Goal: Information Seeking & Learning: Find contact information

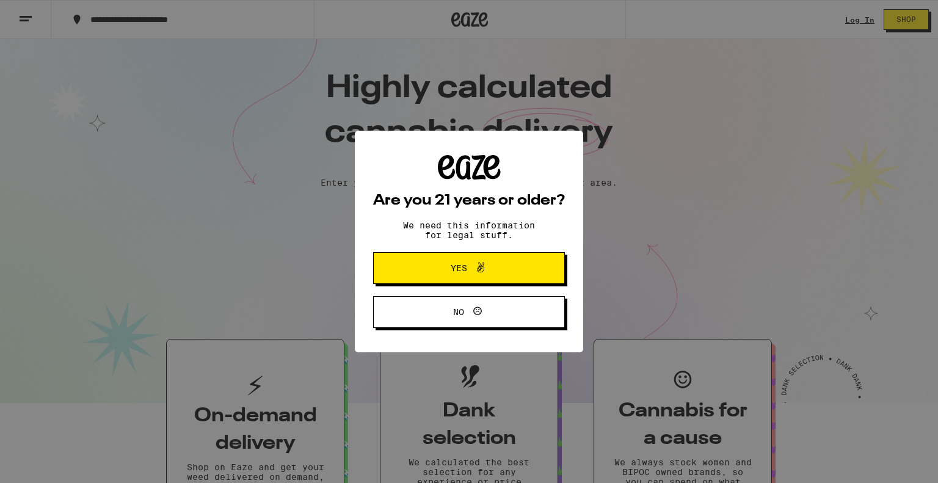
click at [509, 265] on span "Yes" at bounding box center [469, 268] width 93 height 16
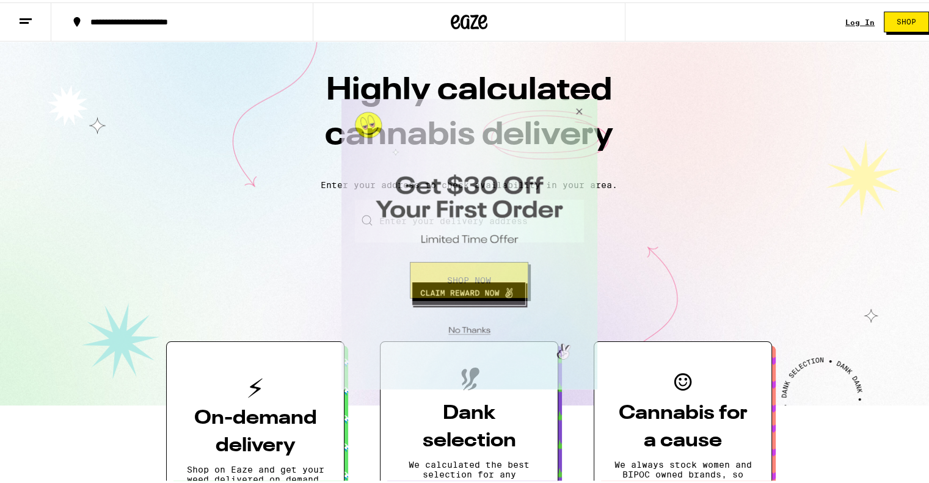
click at [580, 112] on button "Close Modal" at bounding box center [576, 112] width 33 height 29
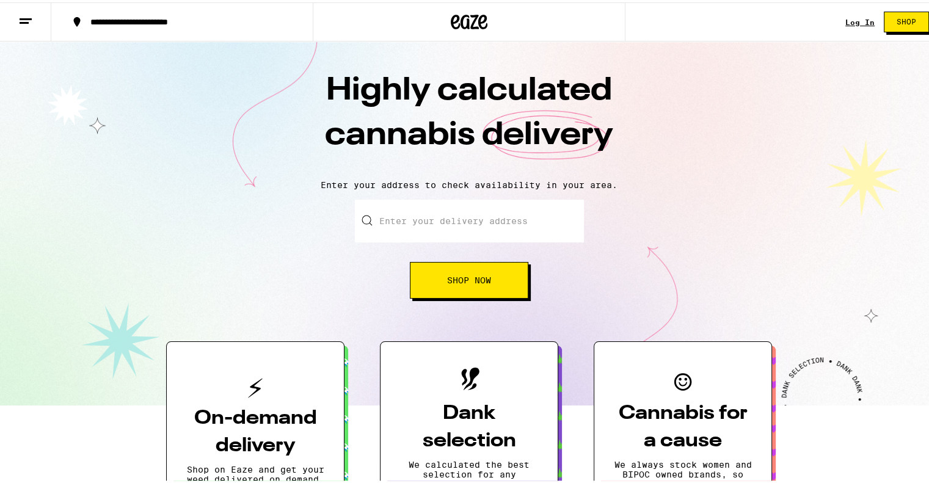
click at [22, 21] on icon at bounding box center [25, 19] width 15 height 15
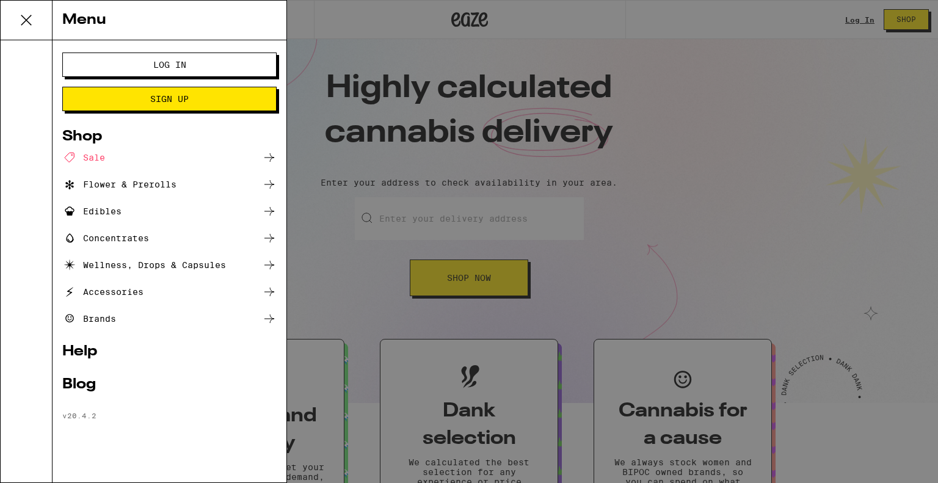
click at [88, 355] on link "Help" at bounding box center [169, 351] width 214 height 15
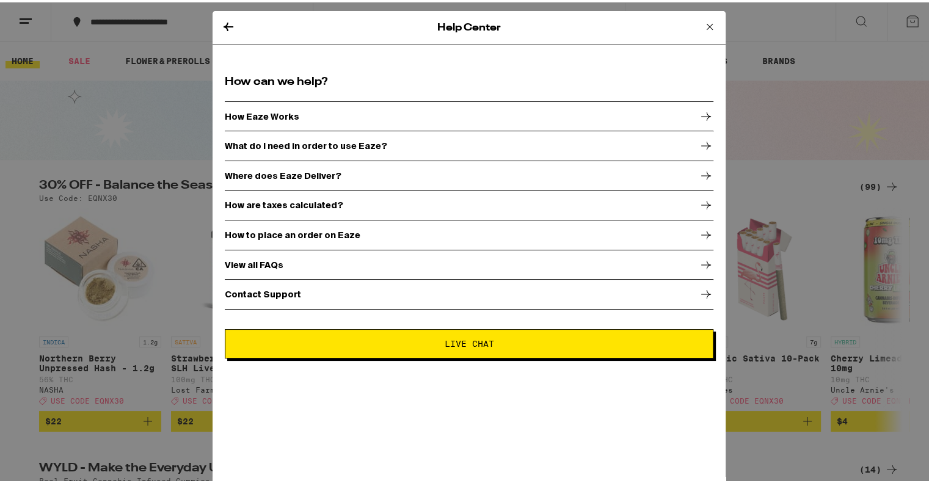
click at [699, 288] on icon at bounding box center [706, 292] width 15 height 15
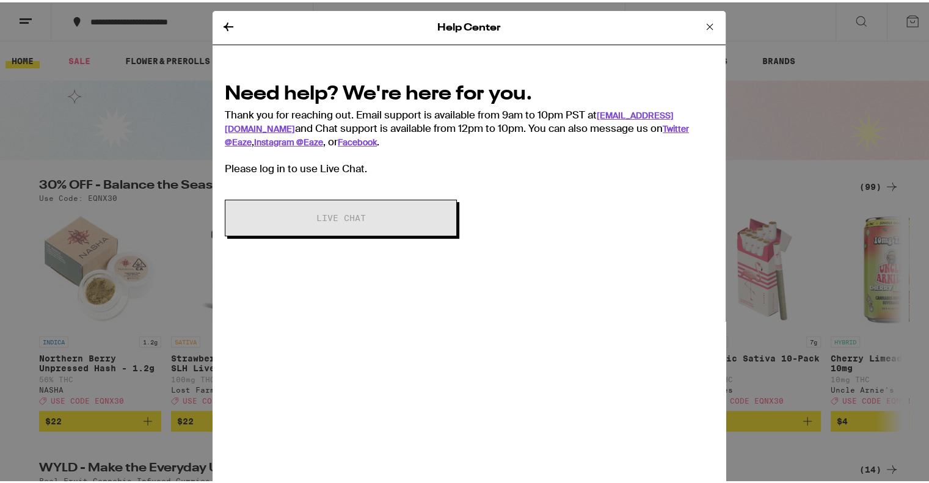
click at [702, 25] on icon at bounding box center [709, 24] width 15 height 15
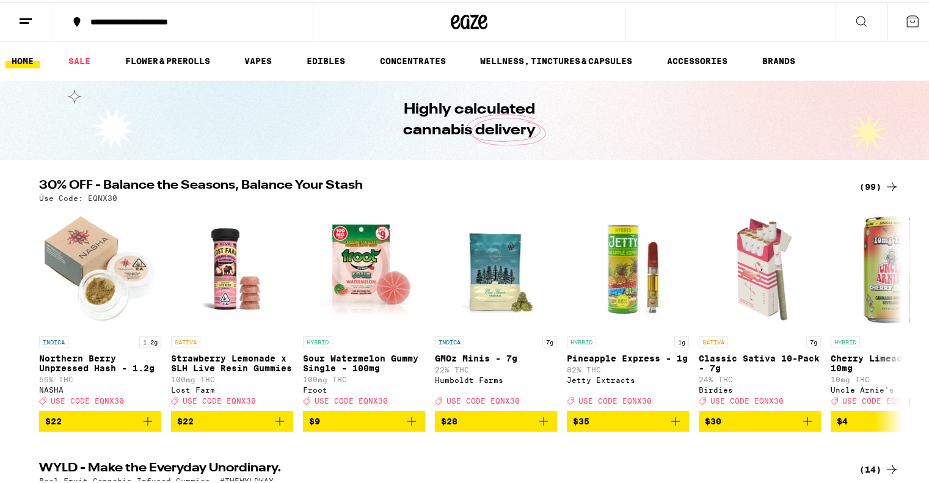
click at [27, 24] on icon at bounding box center [25, 19] width 15 height 15
